Goal: Navigation & Orientation: Find specific page/section

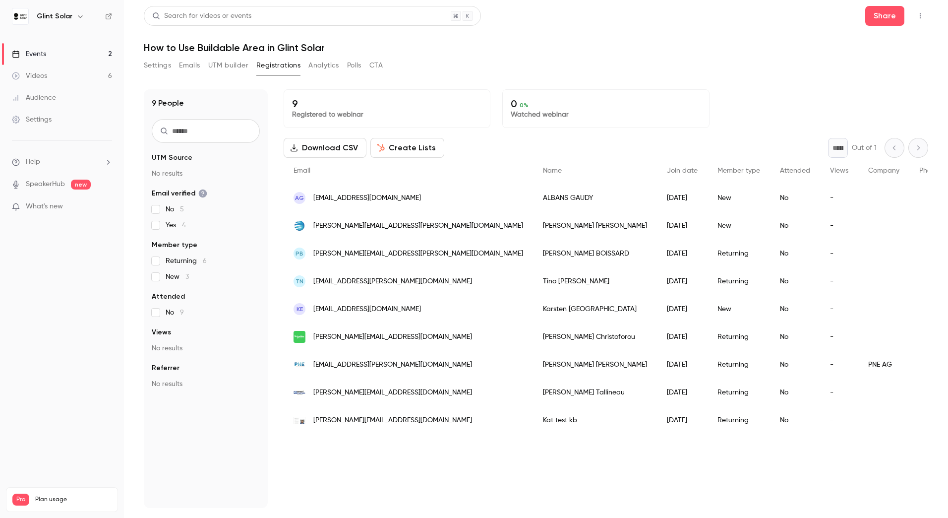
click at [32, 58] on div "Events" at bounding box center [29, 54] width 34 height 10
